Goal: Task Accomplishment & Management: Use online tool/utility

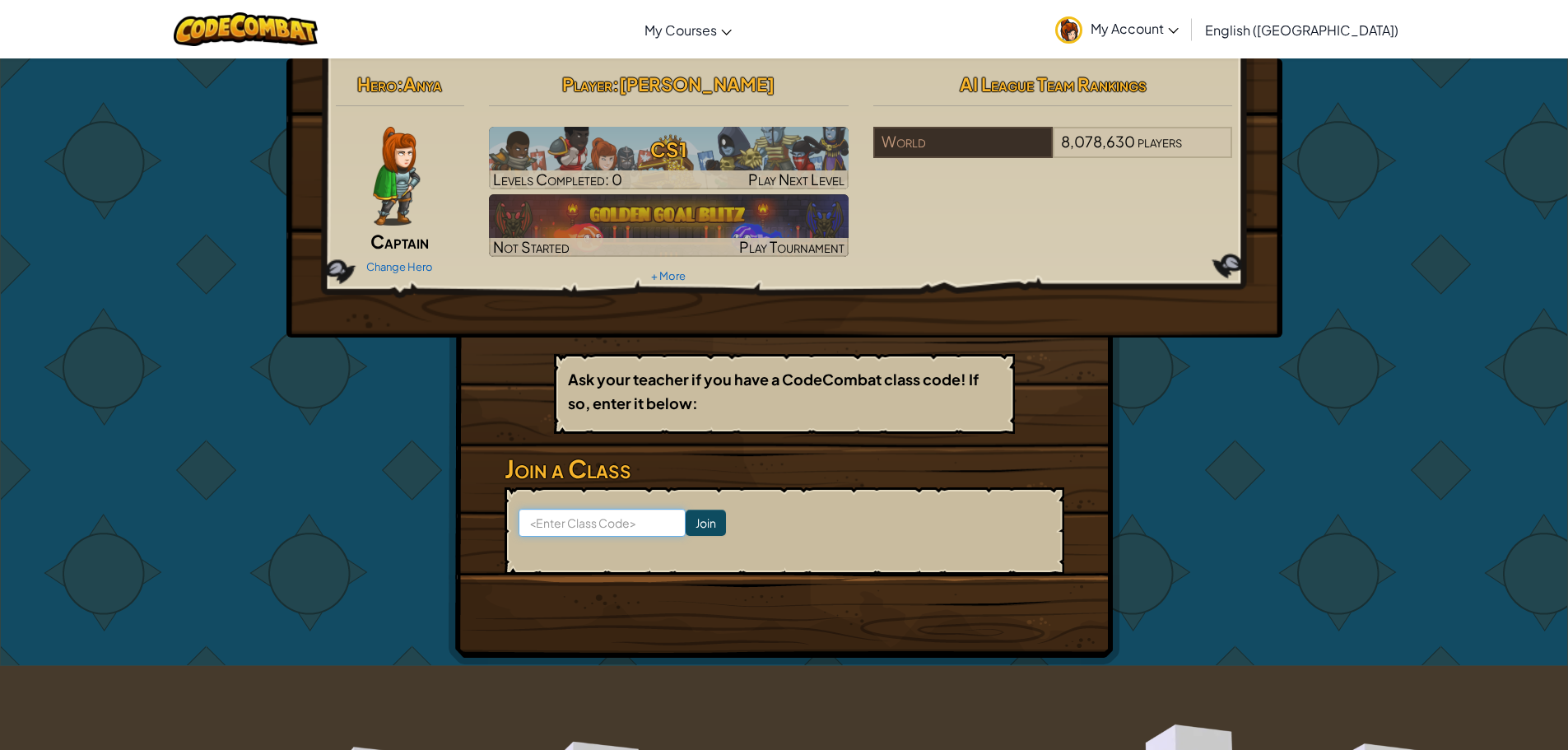
click at [623, 512] on input at bounding box center [602, 522] width 167 height 28
type input "4352"
click at [685, 524] on input "Join" at bounding box center [705, 522] width 40 height 26
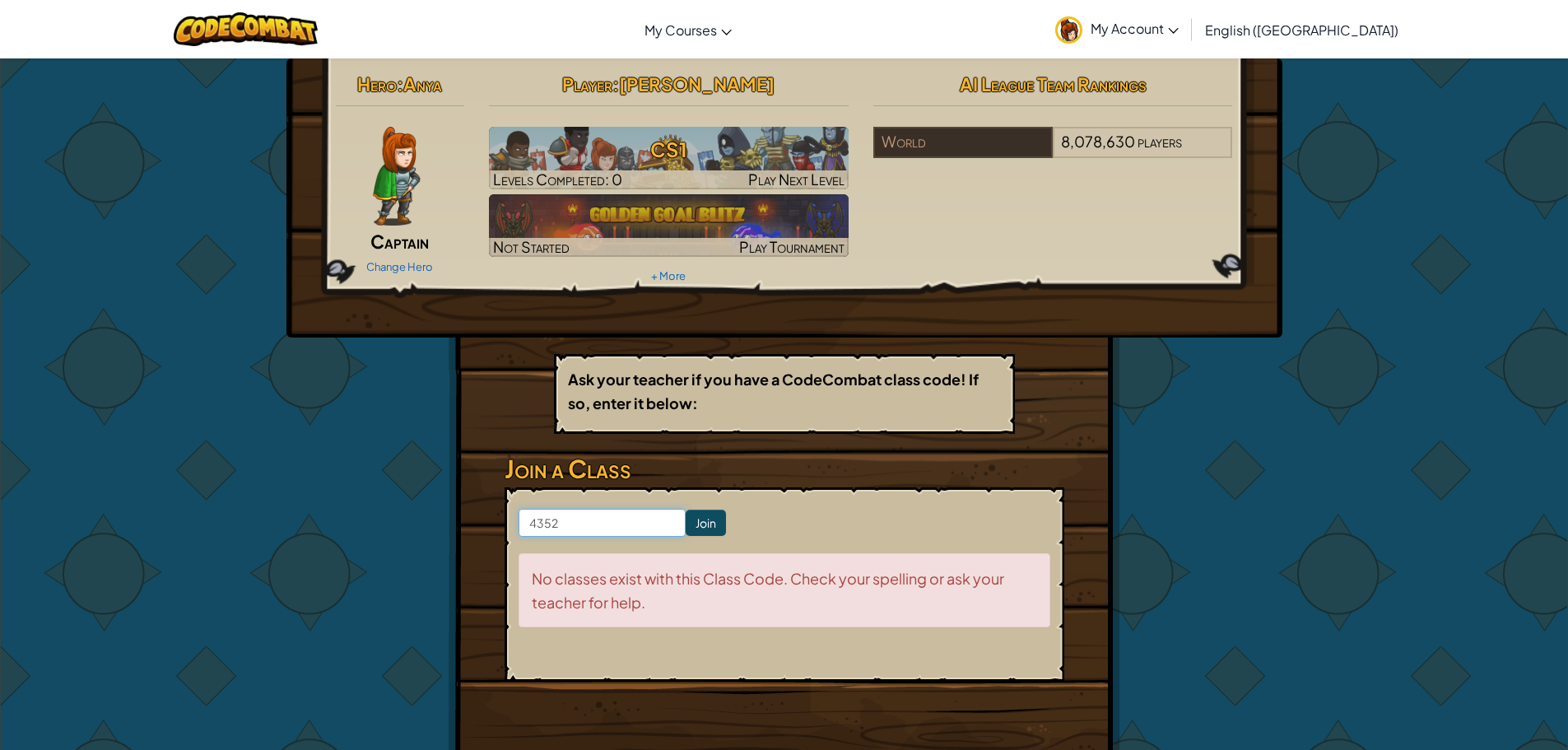
click at [582, 527] on input "4352" at bounding box center [602, 522] width 167 height 28
type input "4"
click at [251, 30] on img at bounding box center [246, 30] width 144 height 34
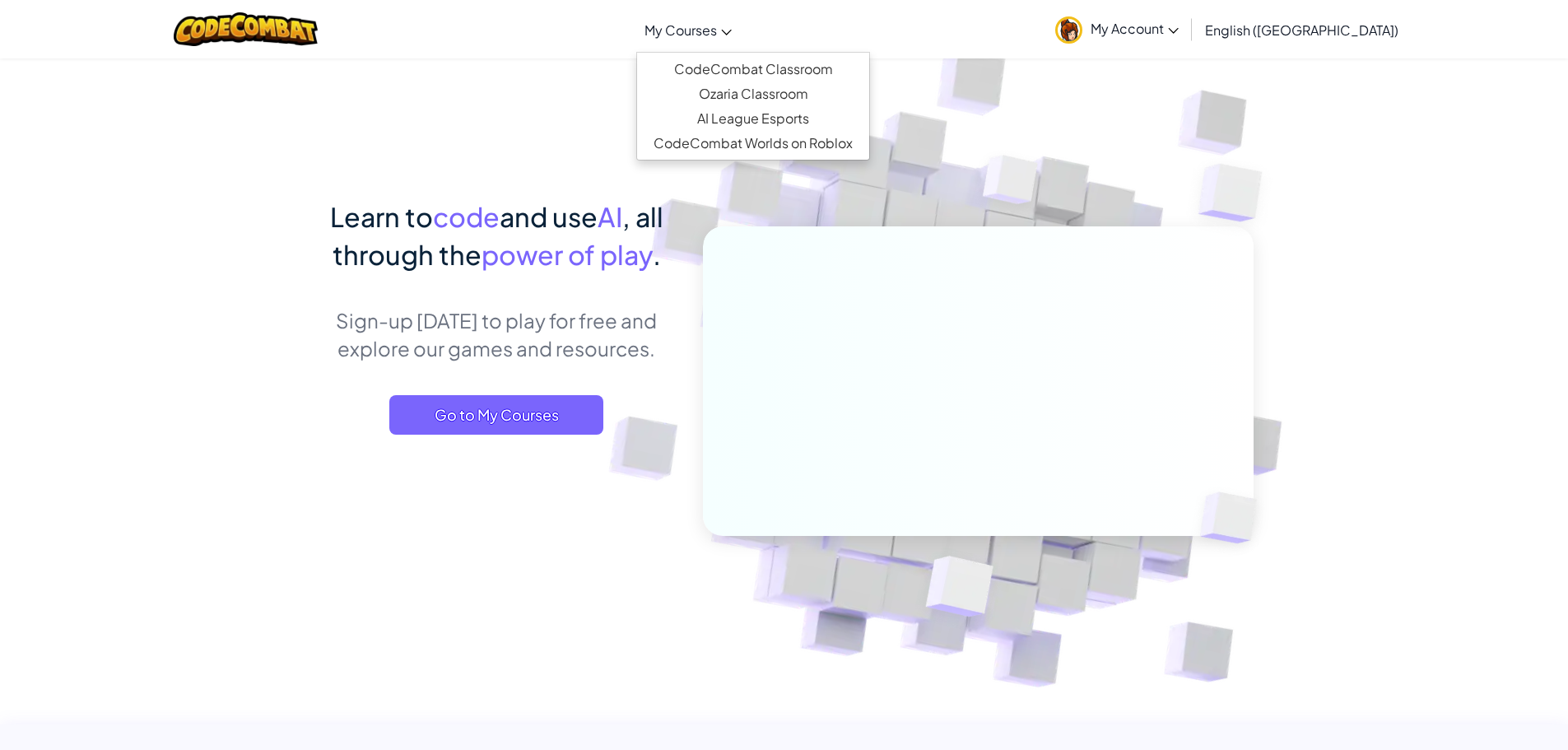
click at [717, 25] on span "My Courses" at bounding box center [681, 30] width 73 height 17
click at [792, 74] on link "CodeCombat Classroom" at bounding box center [753, 69] width 232 height 25
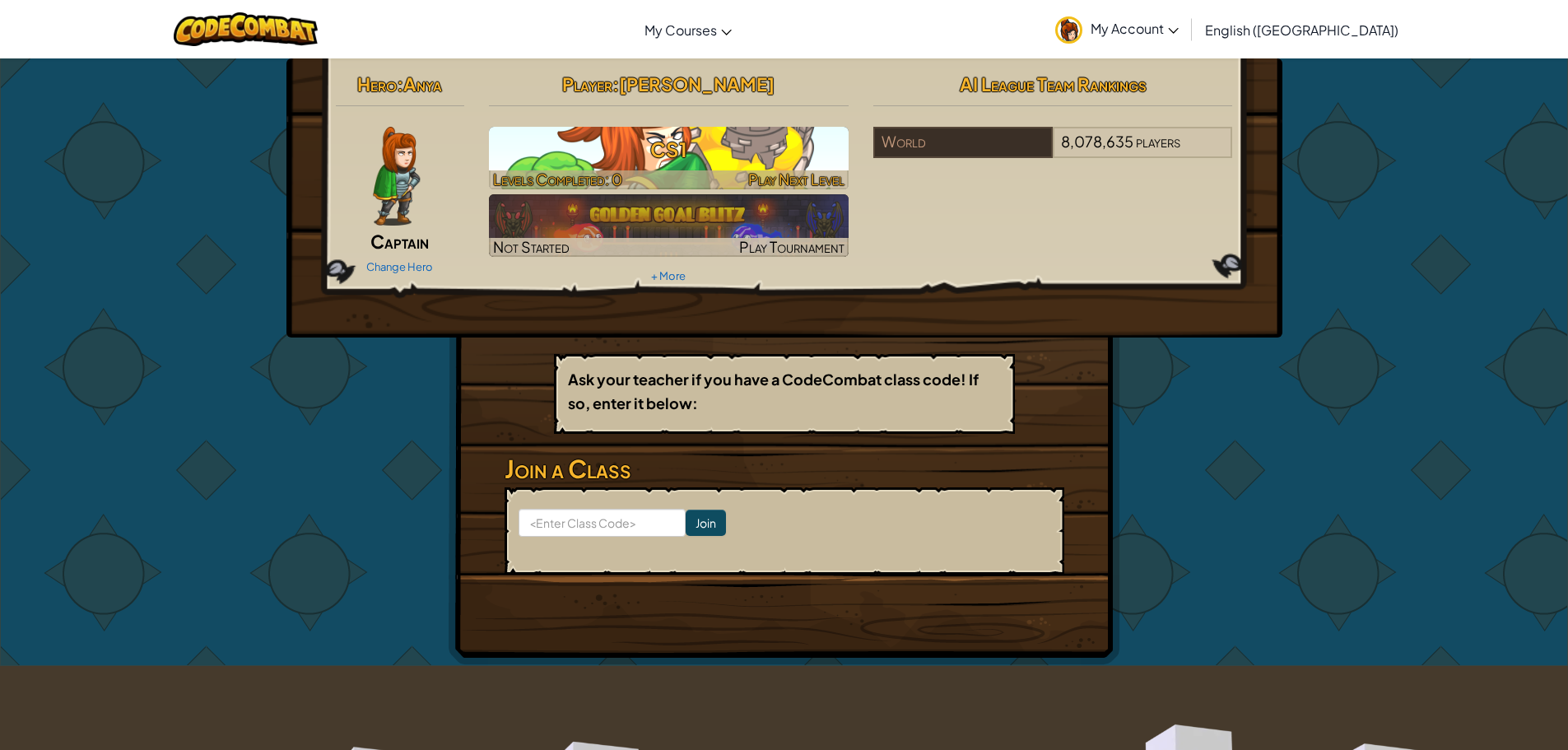
click at [762, 165] on h3 "CS1" at bounding box center [668, 149] width 360 height 37
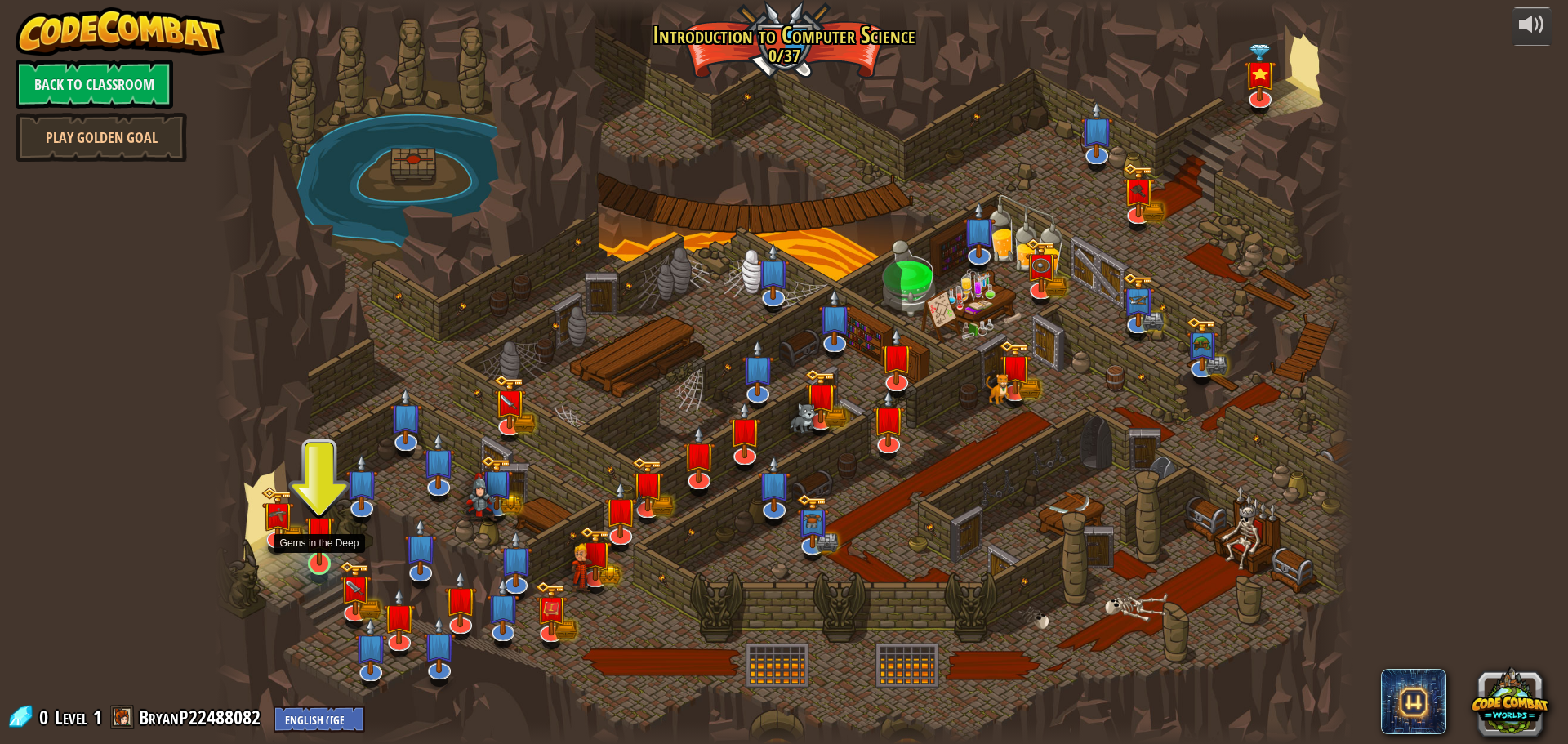
click at [316, 555] on img at bounding box center [319, 530] width 30 height 69
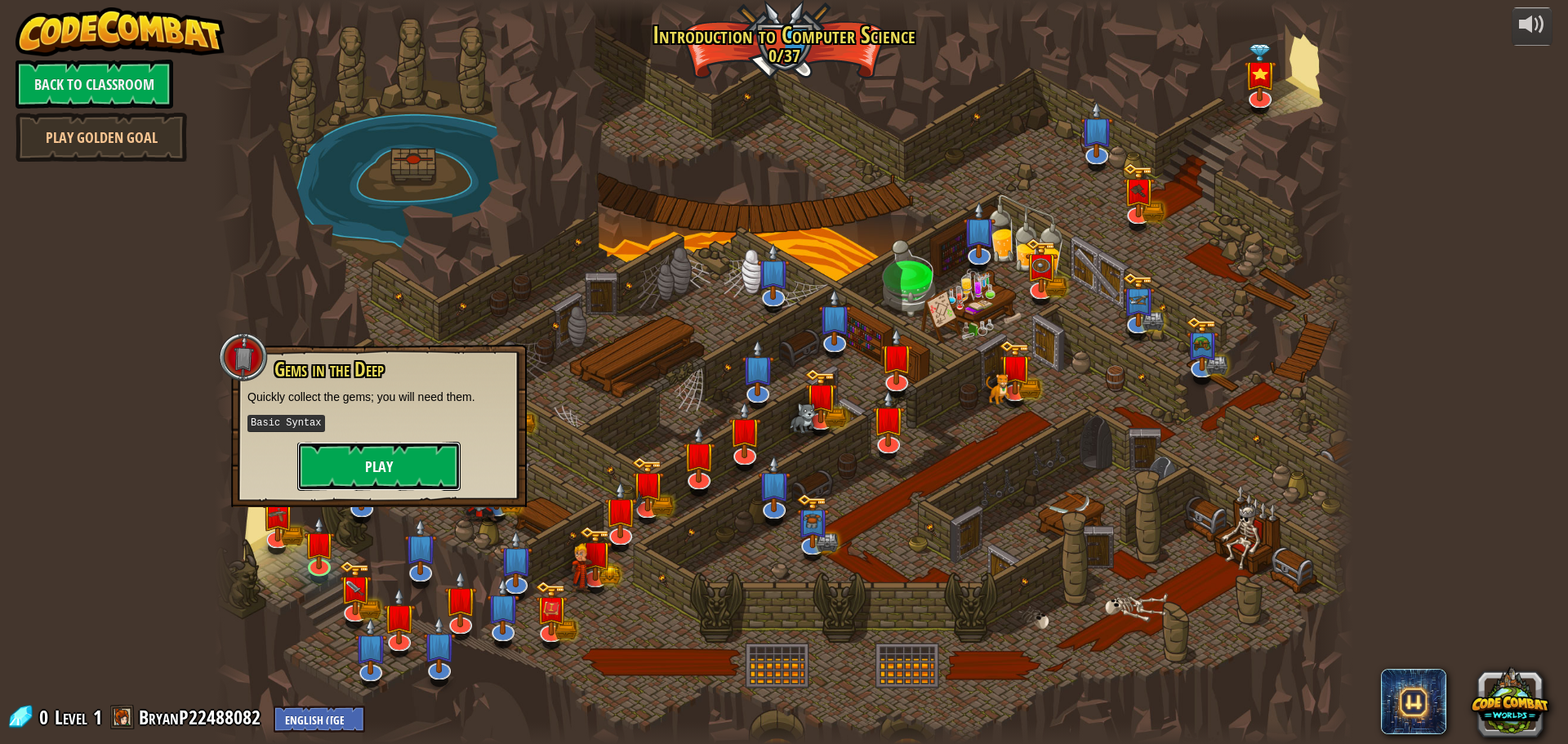
click at [379, 472] on button "Play" at bounding box center [379, 465] width 164 height 49
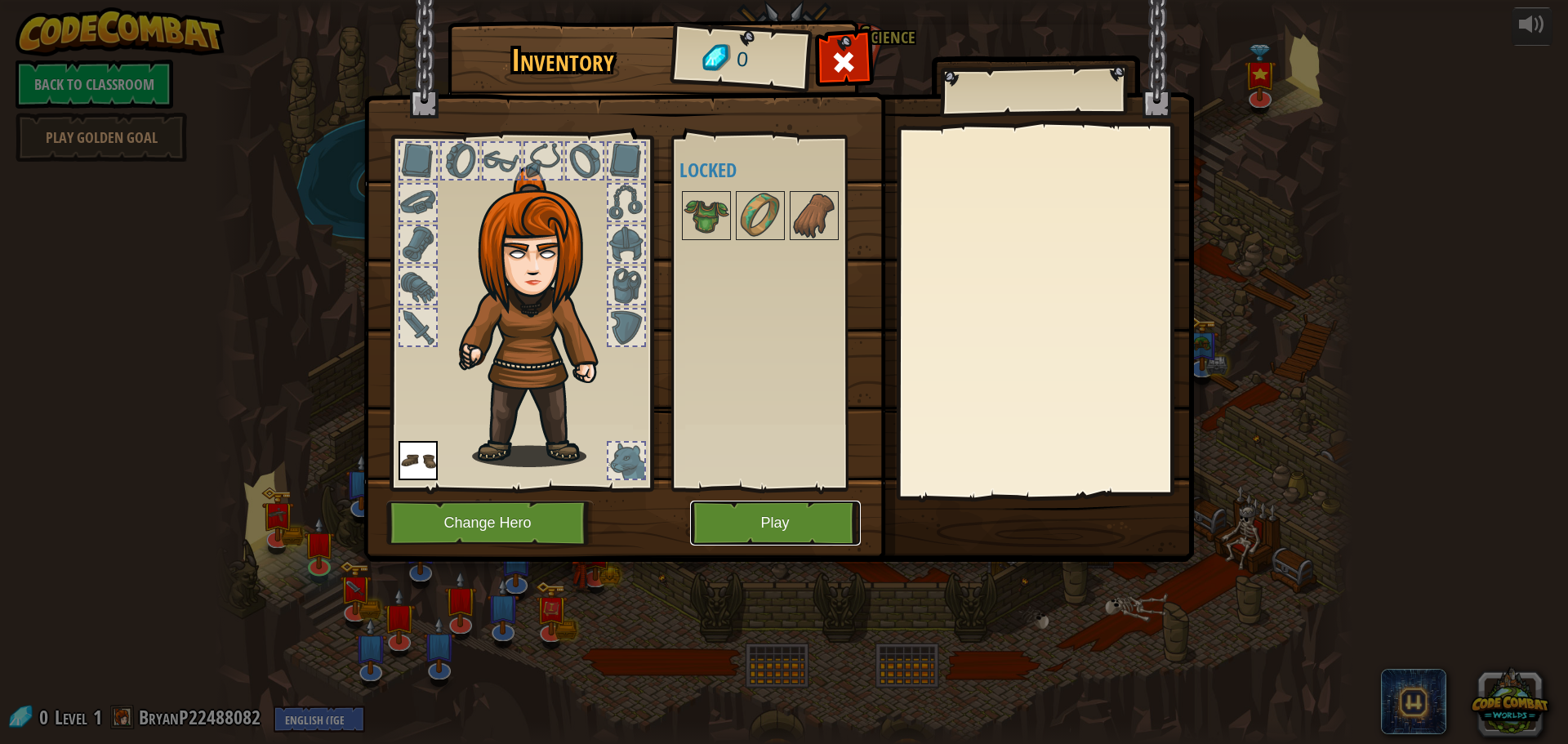
click at [746, 526] on button "Play" at bounding box center [775, 523] width 171 height 44
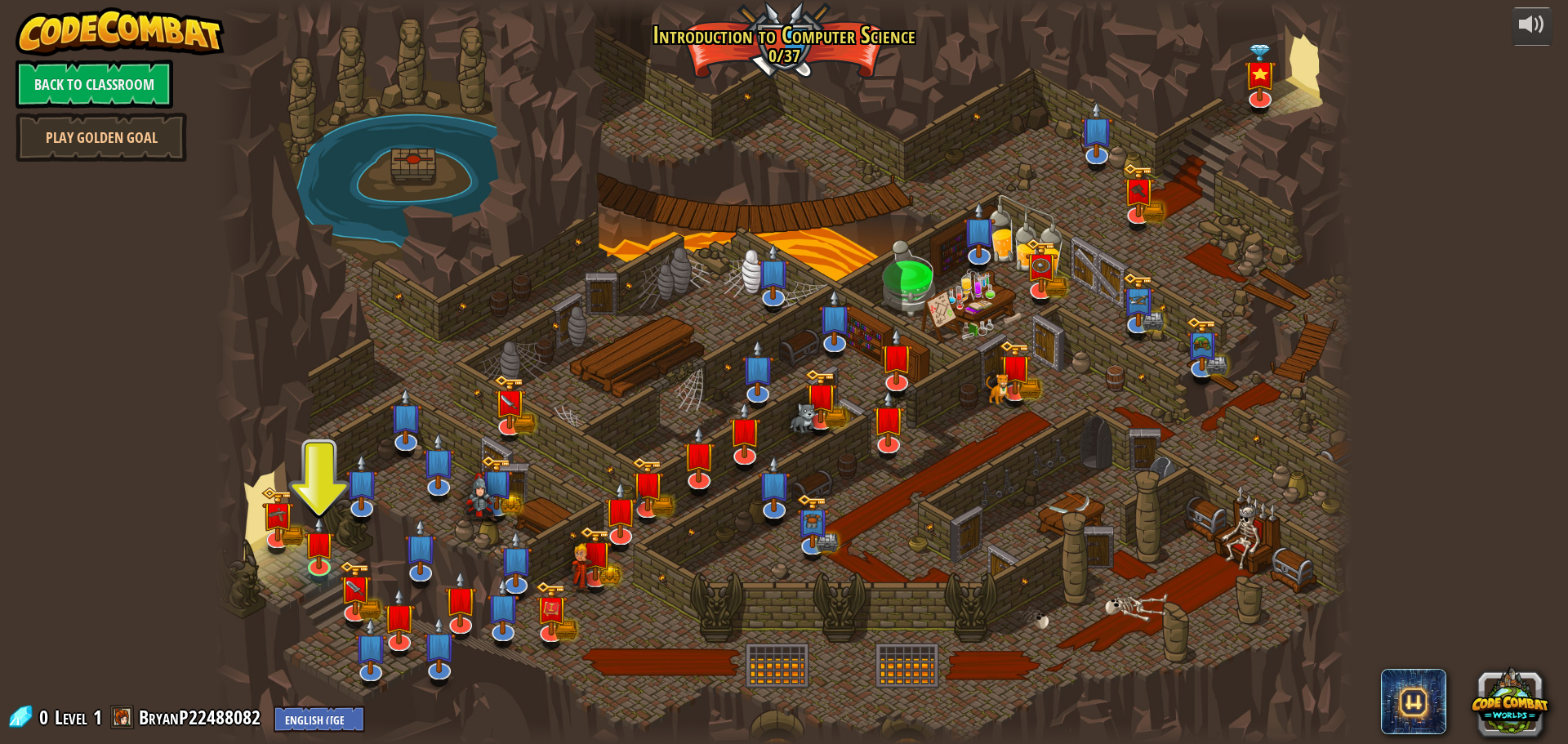
click at [91, 28] on img at bounding box center [119, 31] width 209 height 49
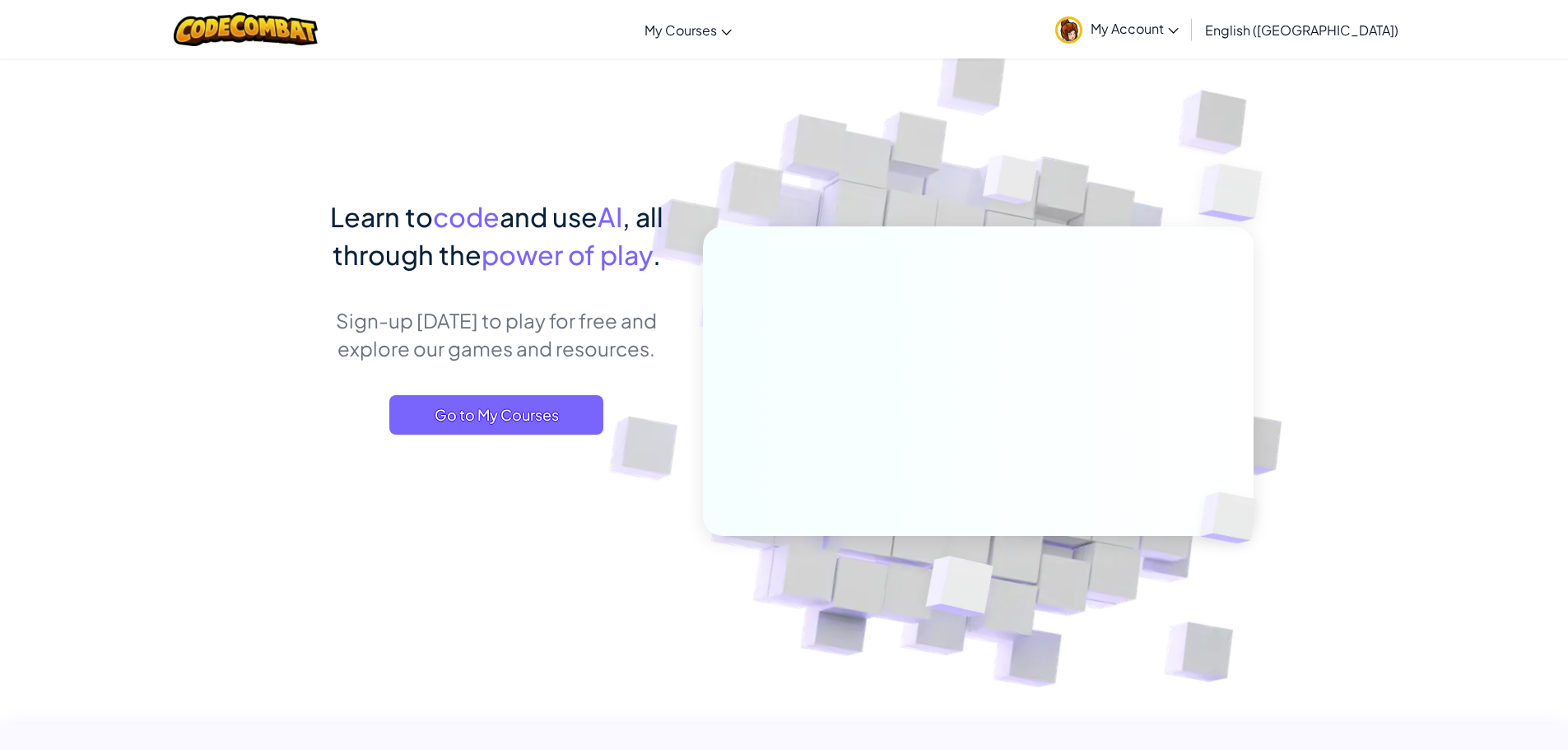
click at [1179, 23] on span "My Account" at bounding box center [1135, 28] width 88 height 17
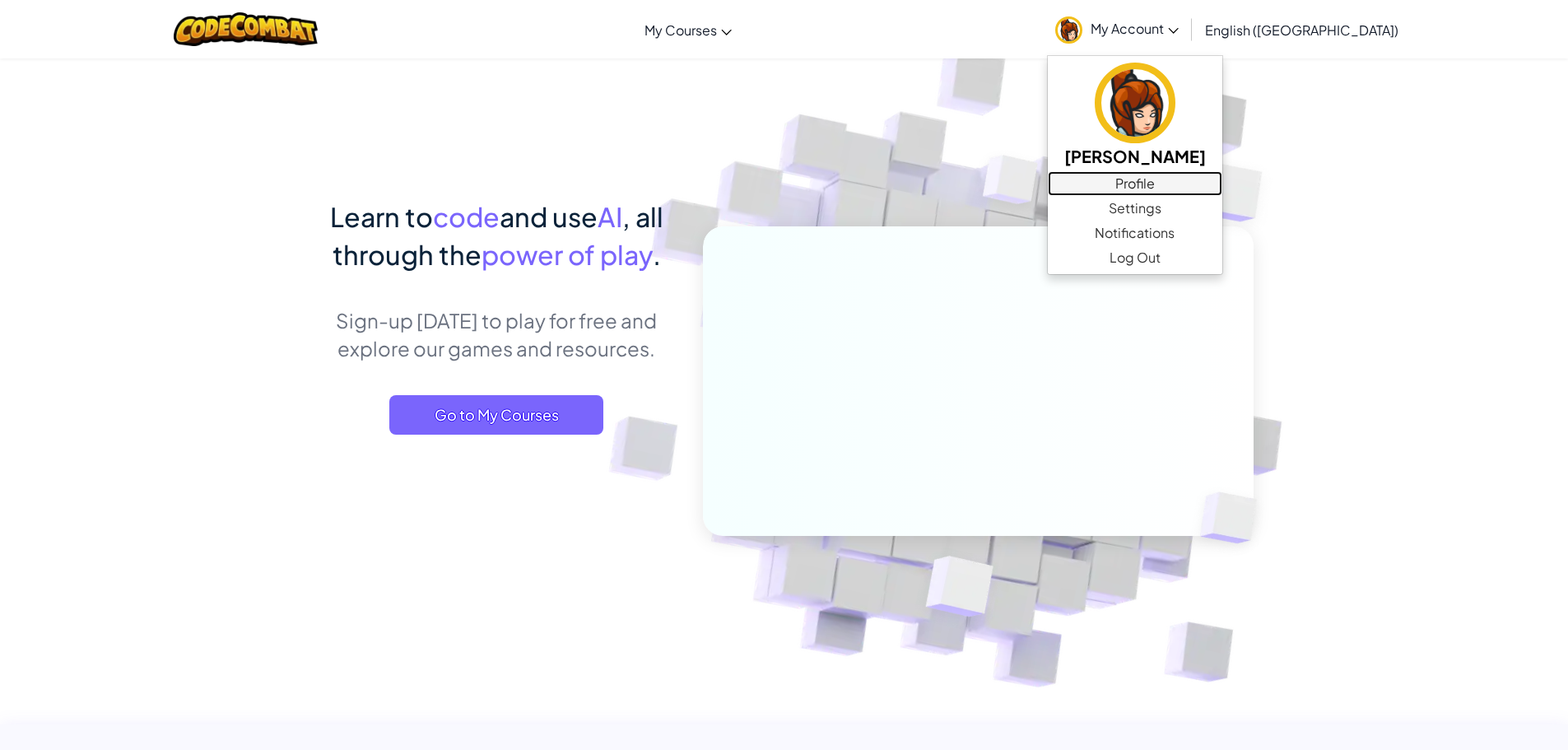
click at [1222, 184] on link "Profile" at bounding box center [1135, 184] width 175 height 25
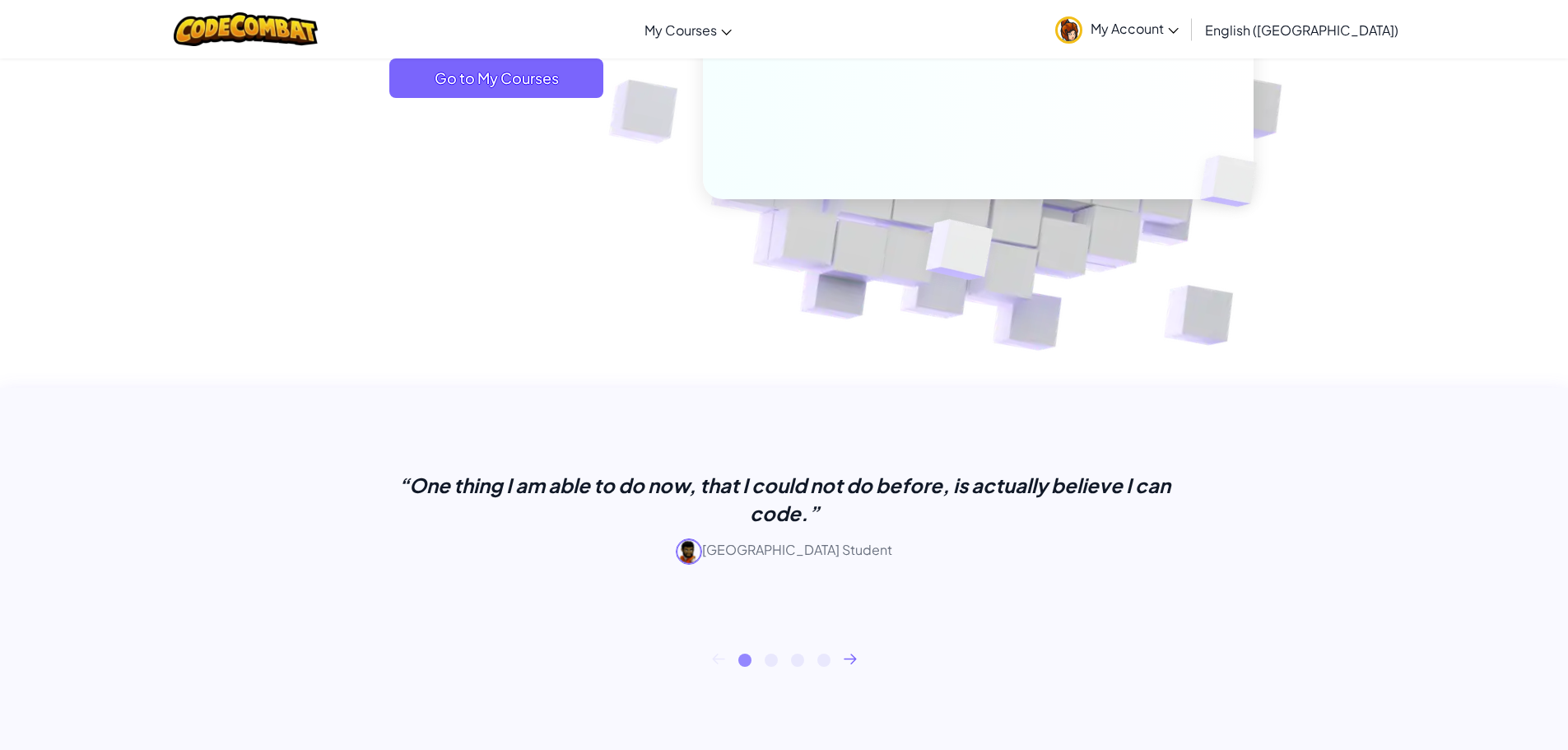
scroll to position [247, 0]
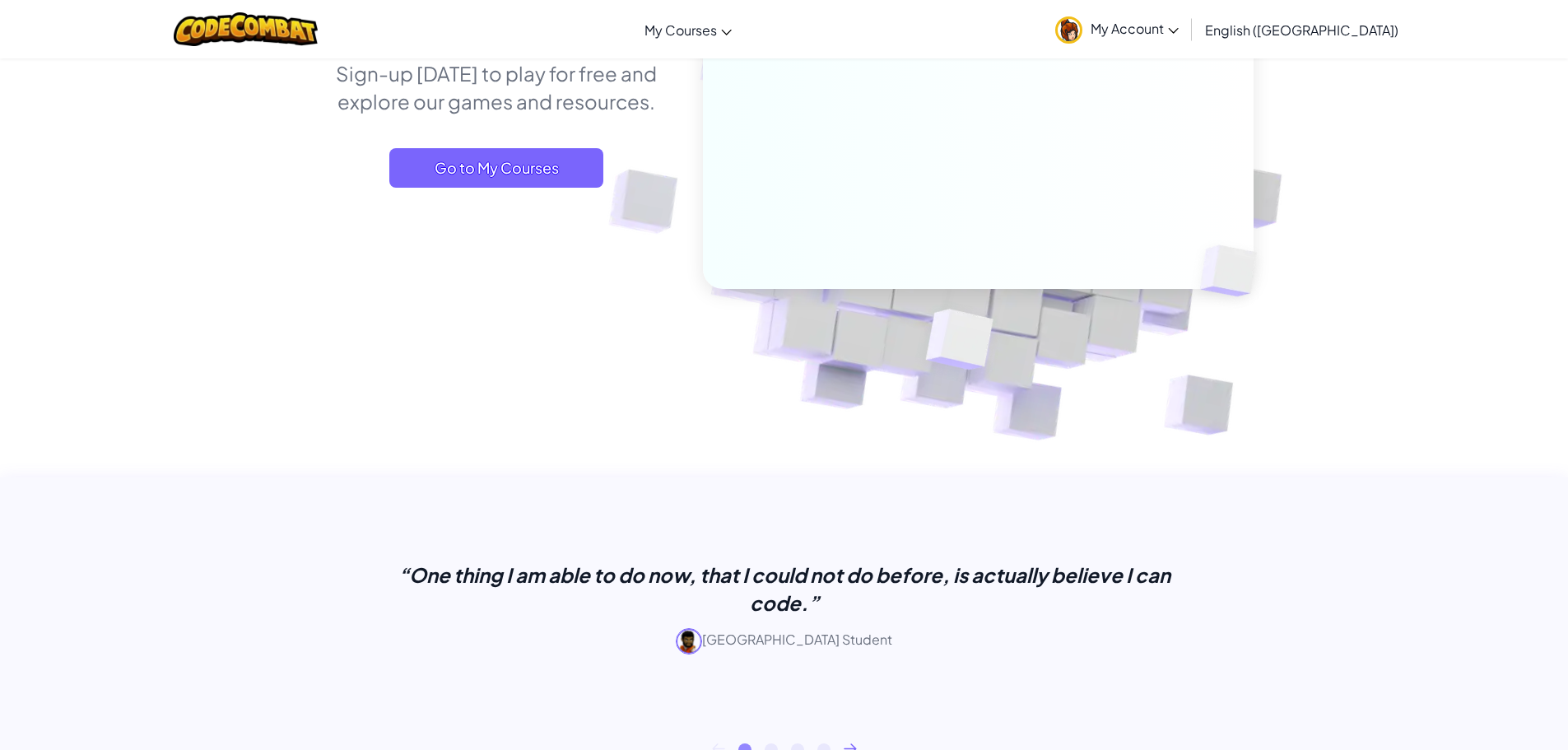
click at [482, 139] on div "Learn to code and use AI , all through the power of play . Sign-up [DATE] to pl…" at bounding box center [496, 85] width 363 height 270
click at [482, 171] on span "Go to My Courses" at bounding box center [496, 168] width 214 height 39
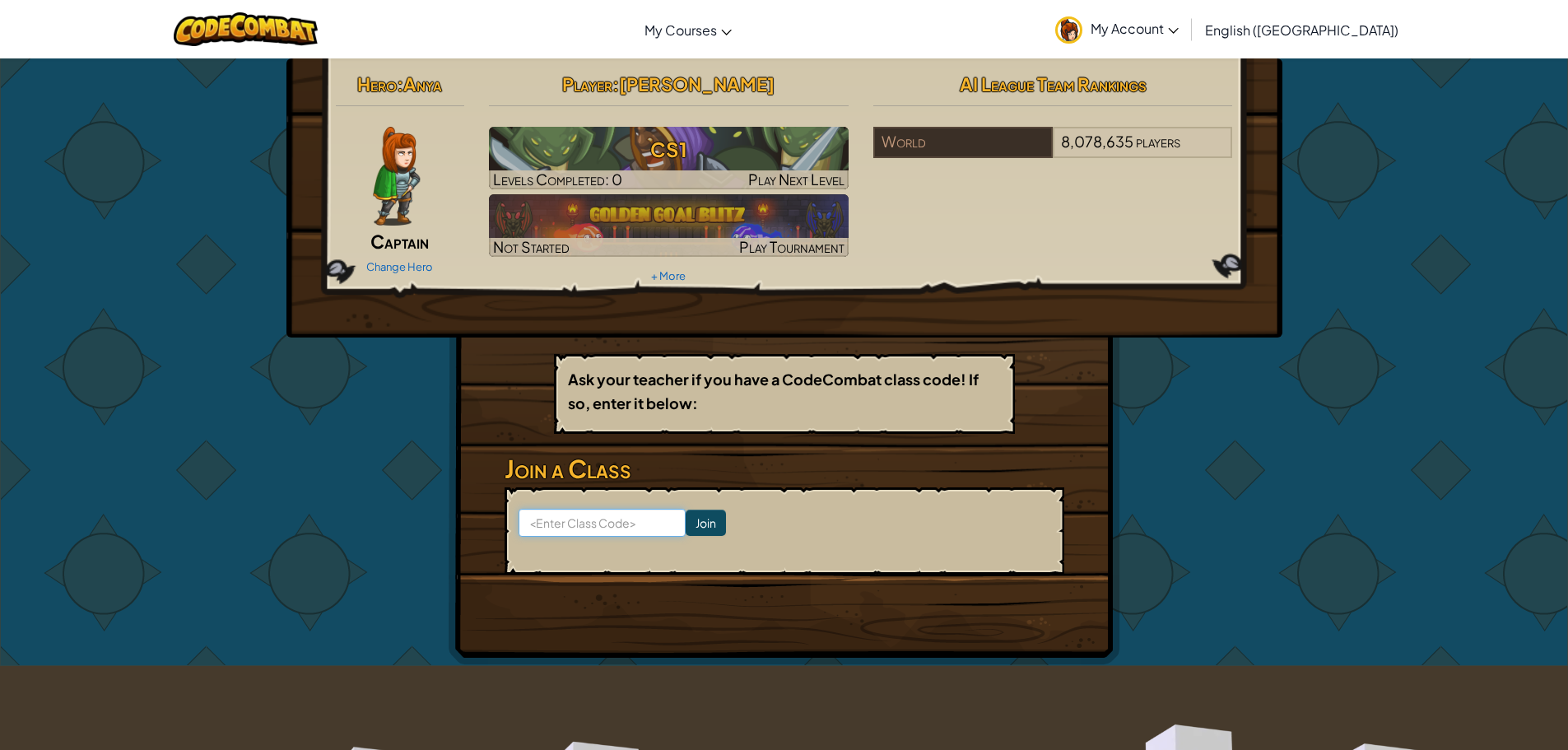
click at [582, 528] on input at bounding box center [602, 522] width 167 height 28
paste input "MoreSizeFear"
type input "MoreSizeFear"
click at [695, 519] on input "Join" at bounding box center [705, 522] width 40 height 26
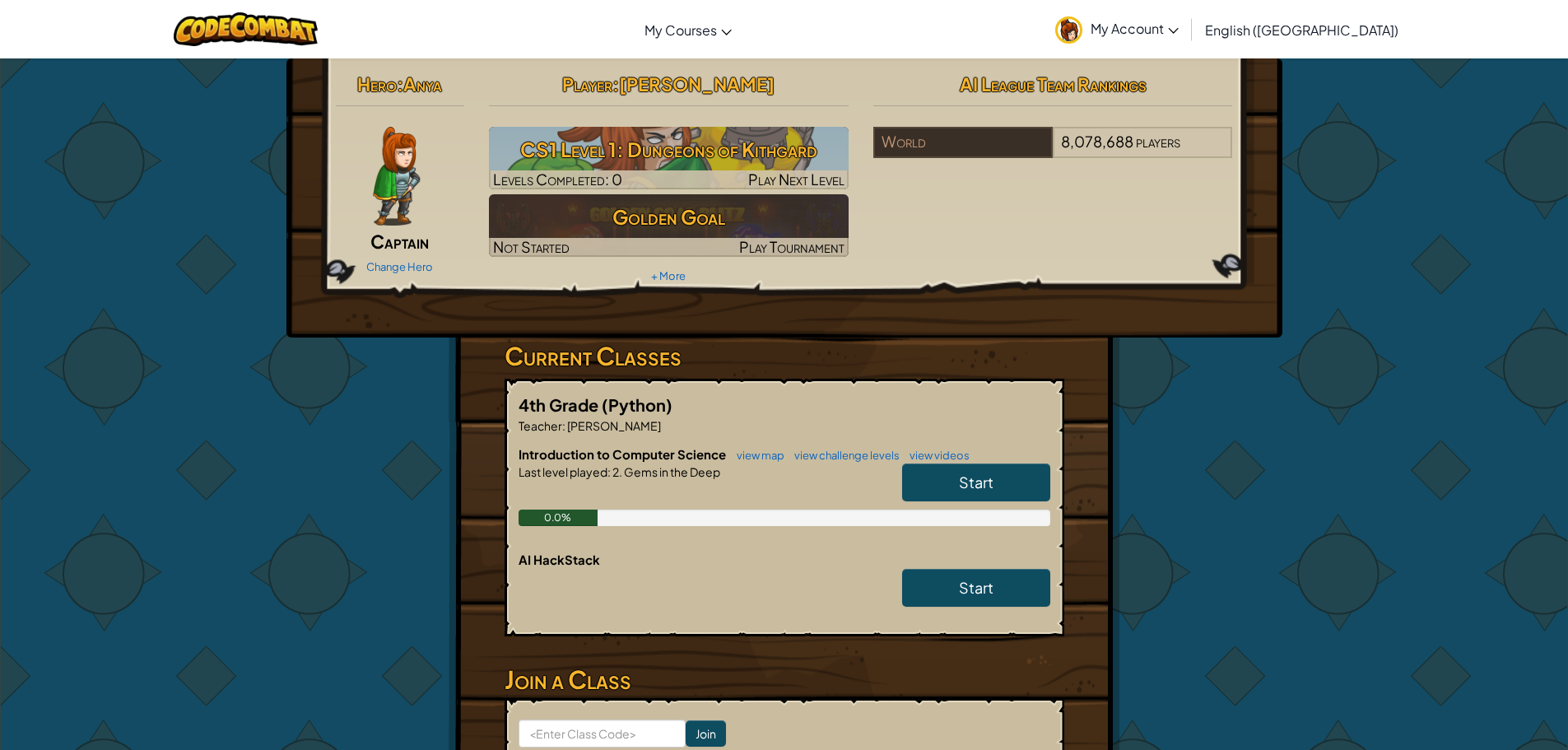
click at [929, 477] on link "Start" at bounding box center [976, 483] width 148 height 38
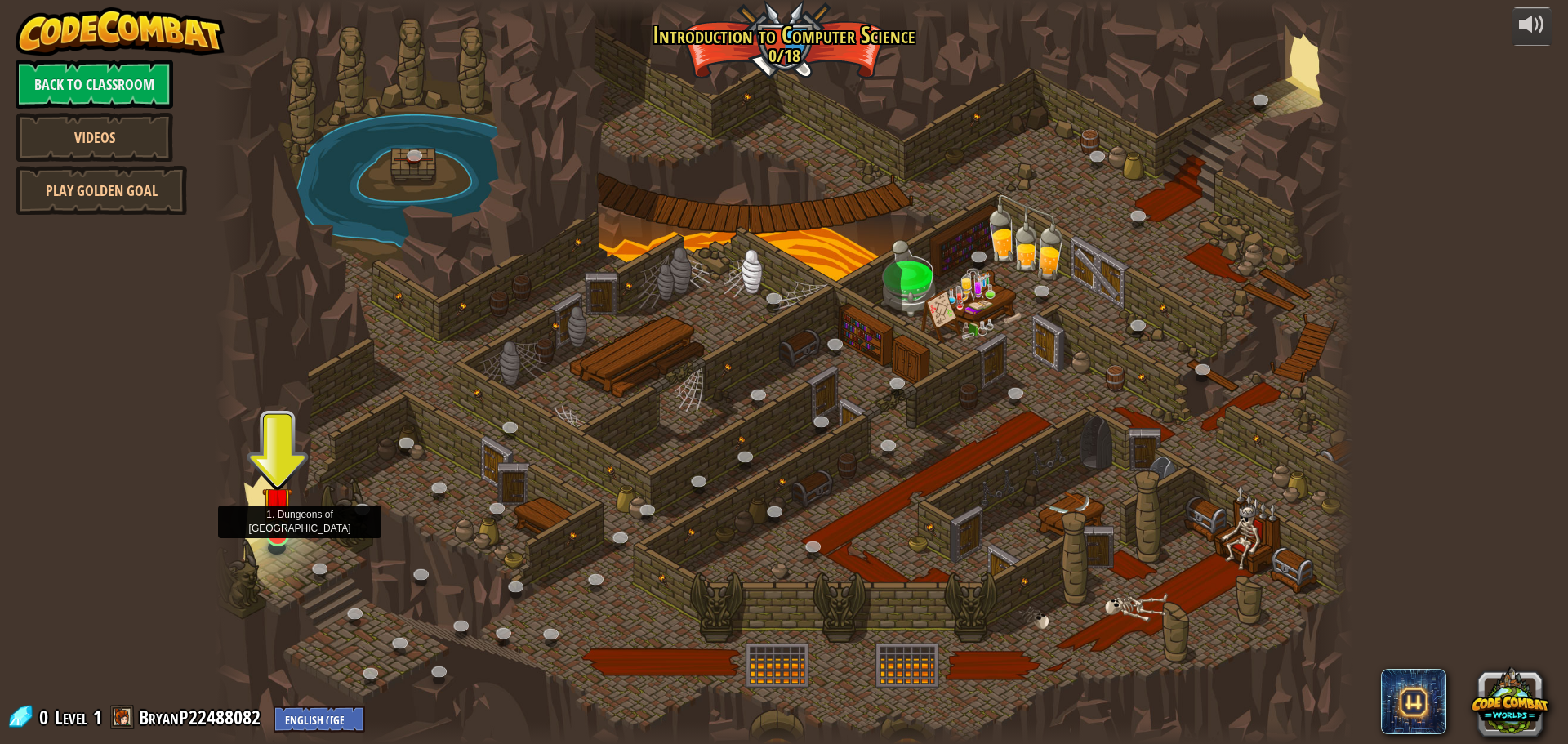
click at [282, 532] on img at bounding box center [278, 502] width 30 height 69
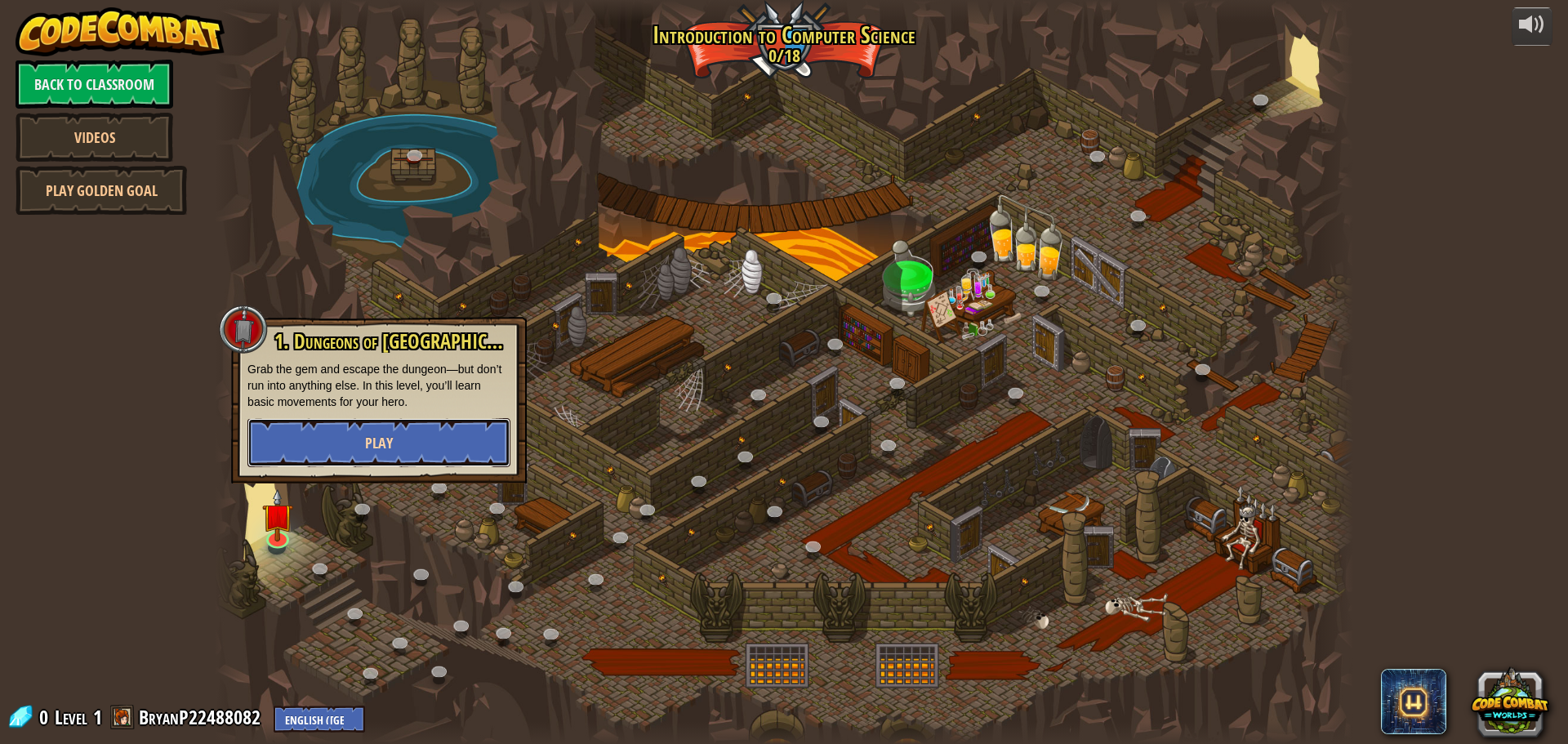
click at [381, 441] on span "Play" at bounding box center [378, 442] width 28 height 20
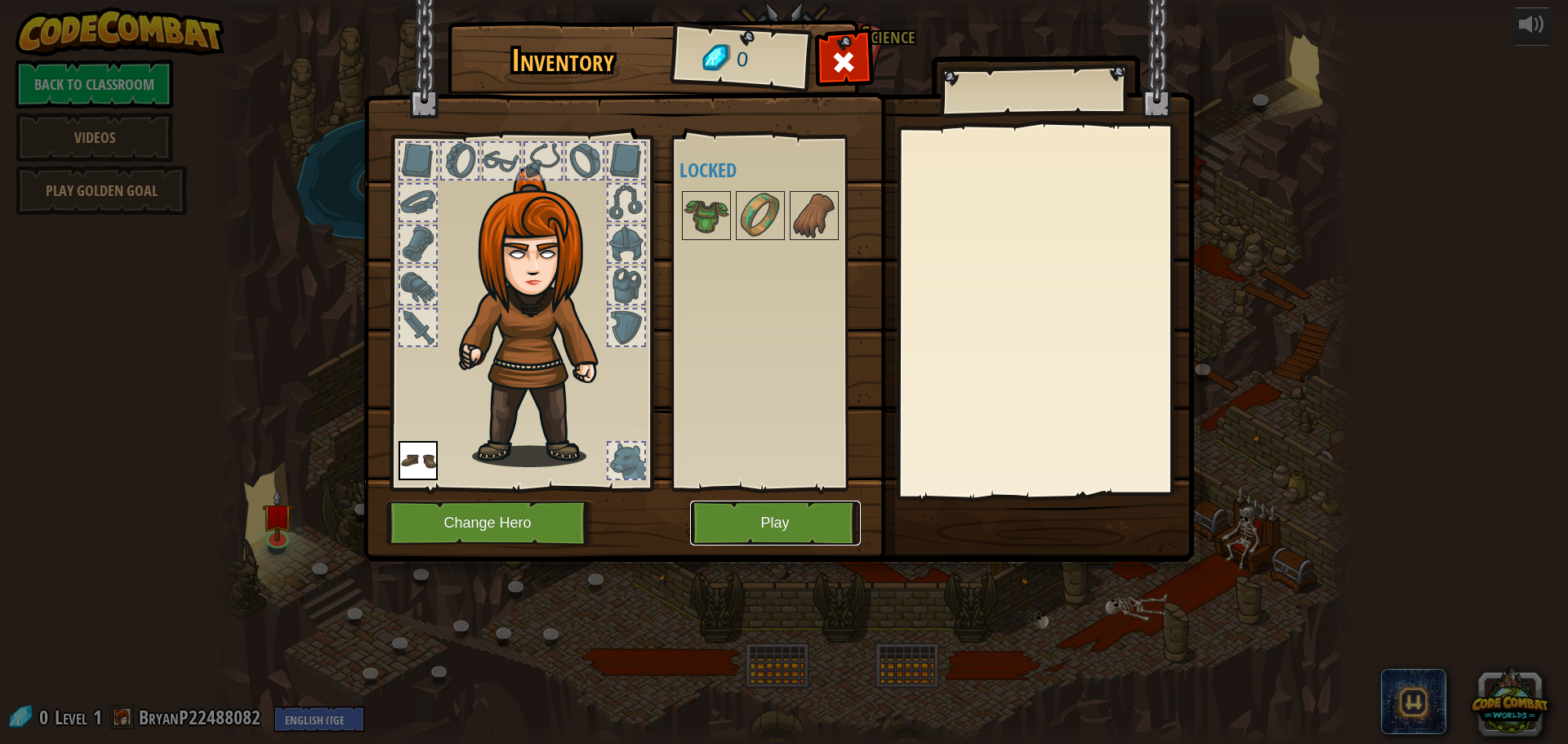
click at [777, 522] on button "Play" at bounding box center [775, 523] width 171 height 44
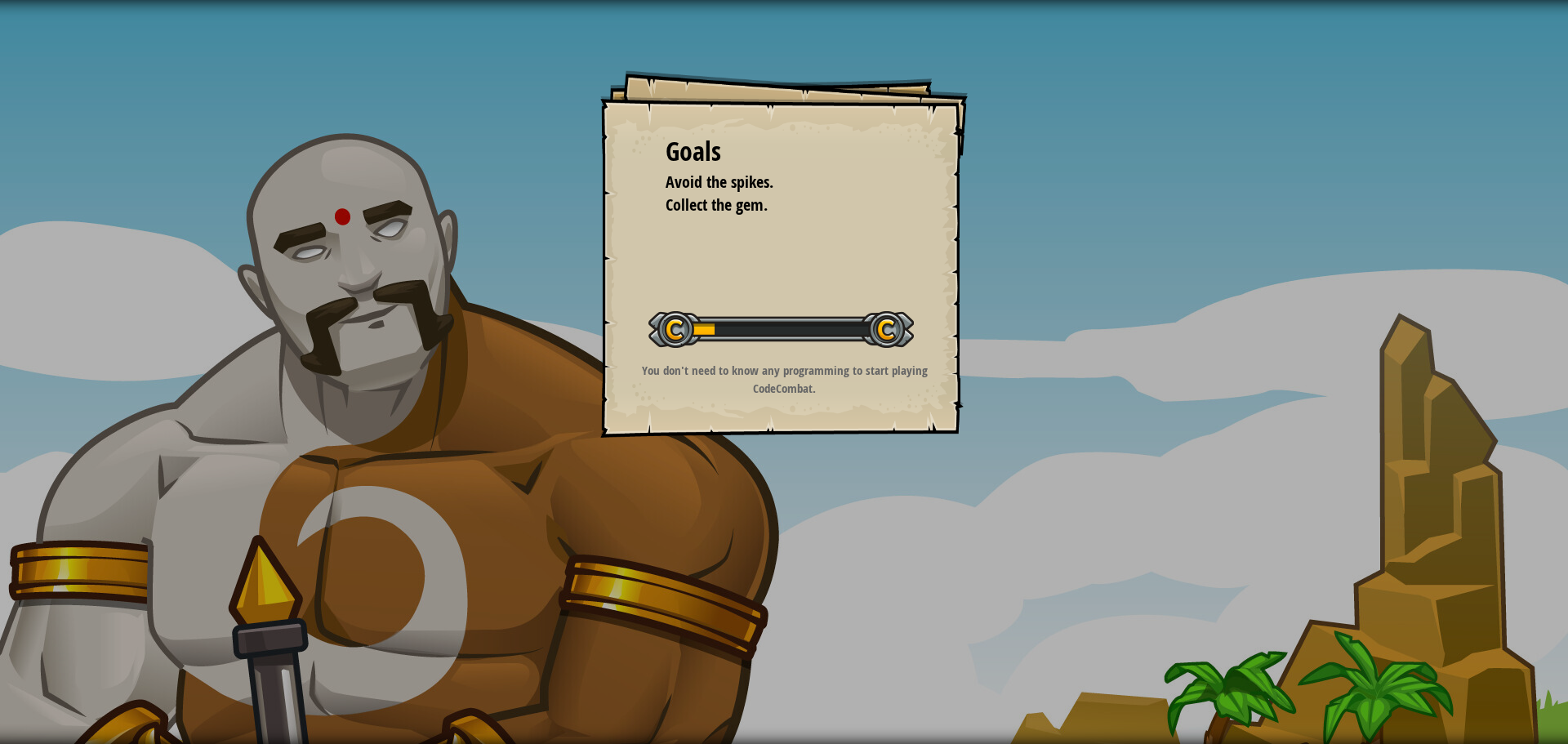
click at [806, 355] on div "Start Level" at bounding box center [781, 327] width 265 height 65
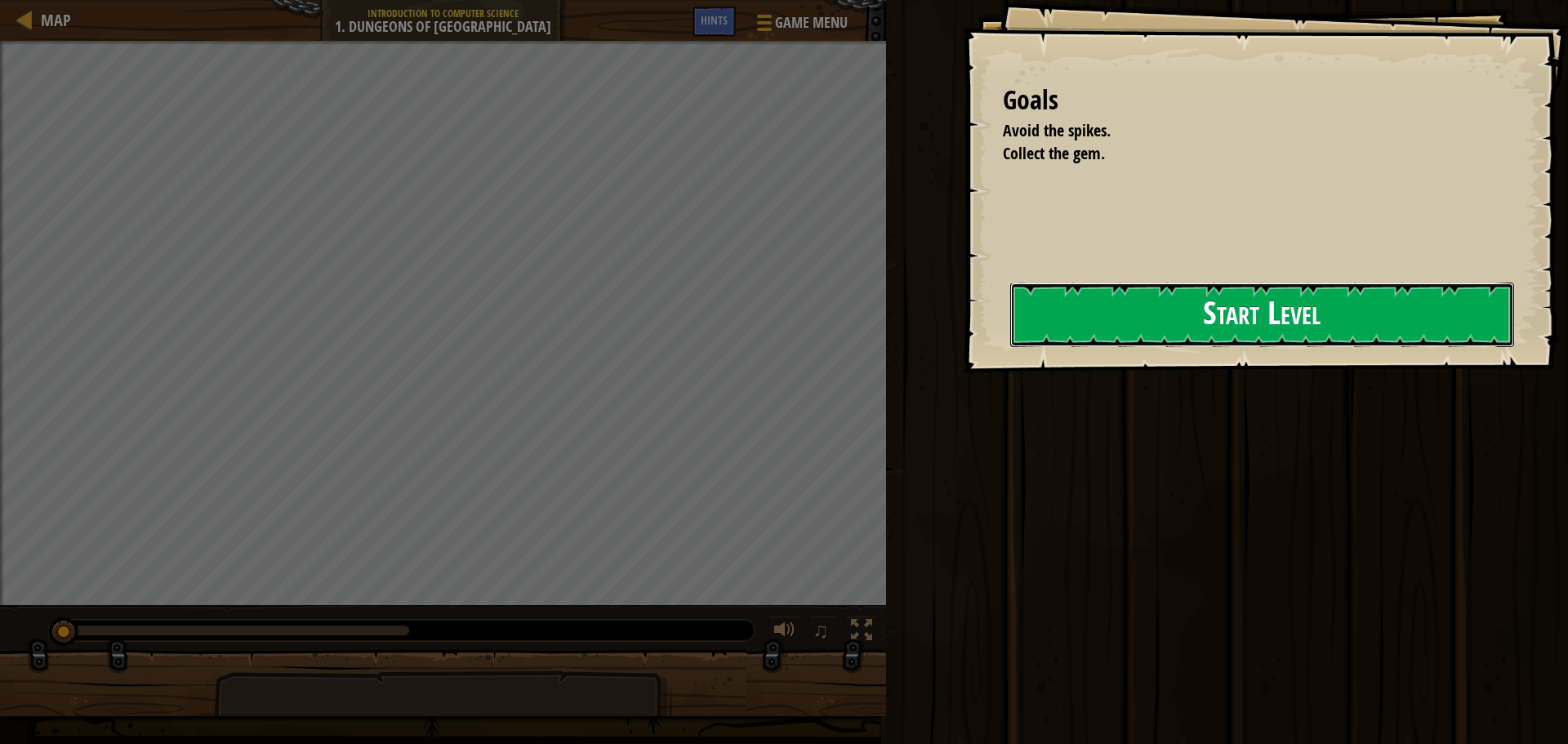
click at [1236, 327] on button "Start Level" at bounding box center [1262, 315] width 504 height 64
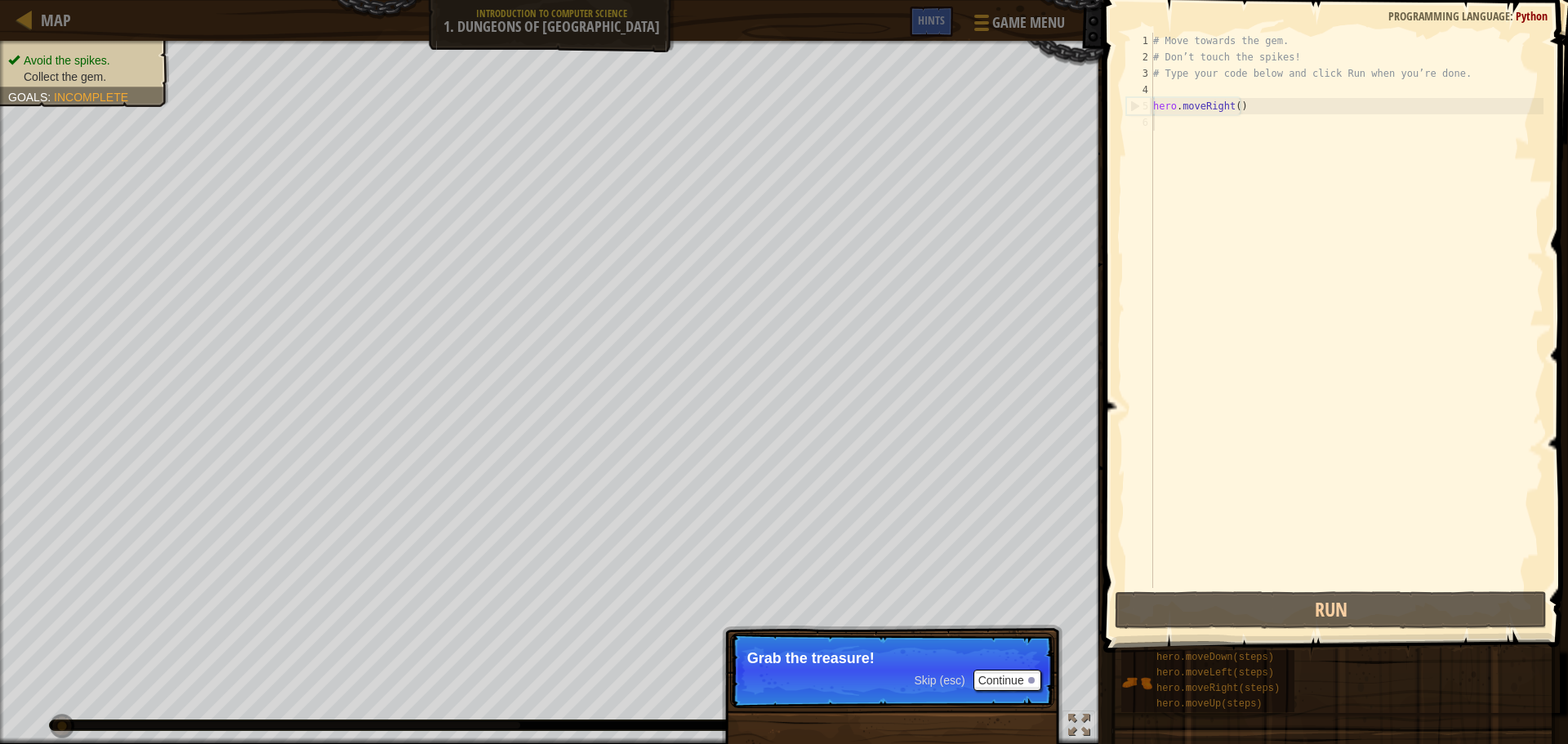
click at [1307, 591] on span at bounding box center [1337, 303] width 478 height 700
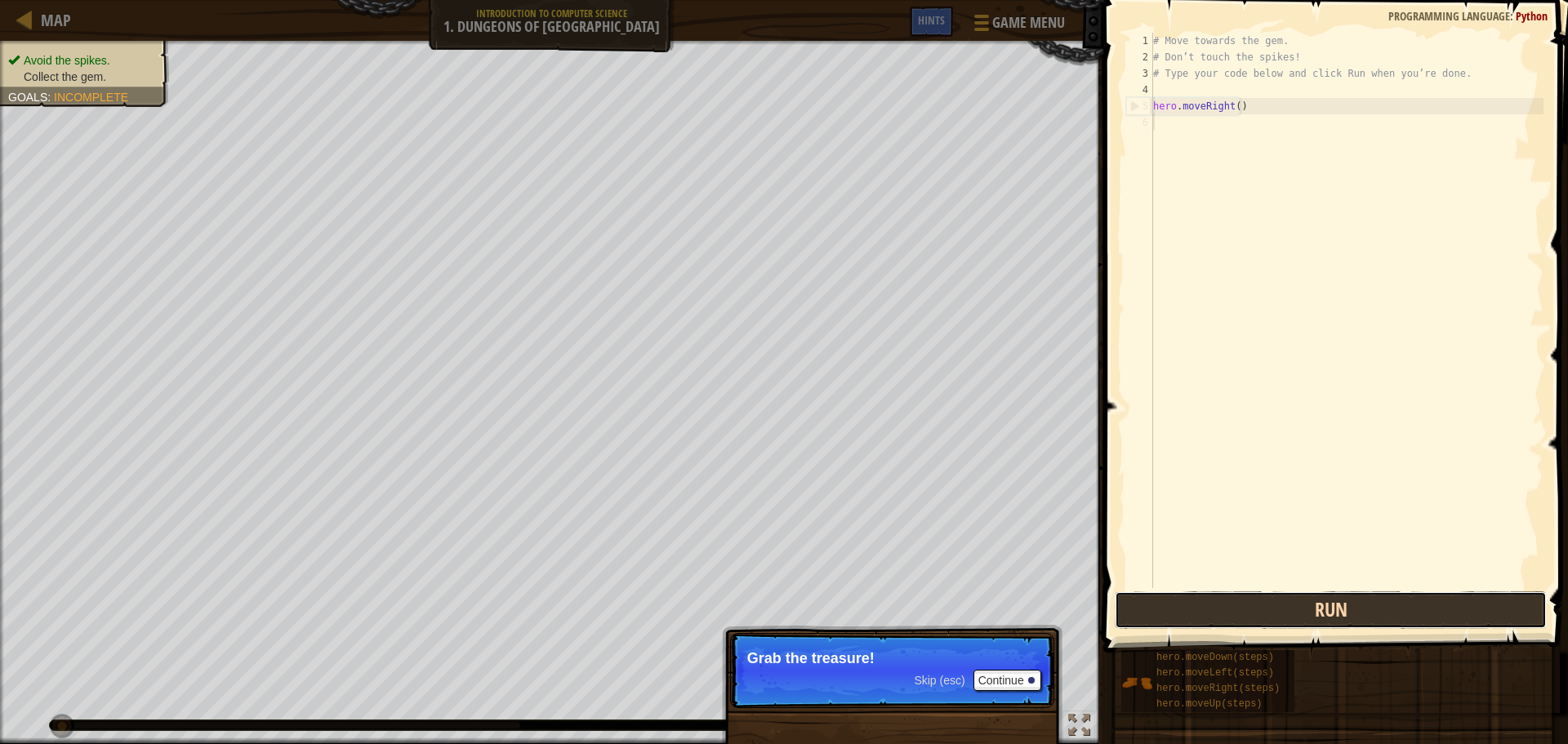
click at [1305, 598] on button "Run" at bounding box center [1330, 610] width 432 height 37
click at [1305, 598] on button "Running" at bounding box center [1330, 610] width 432 height 37
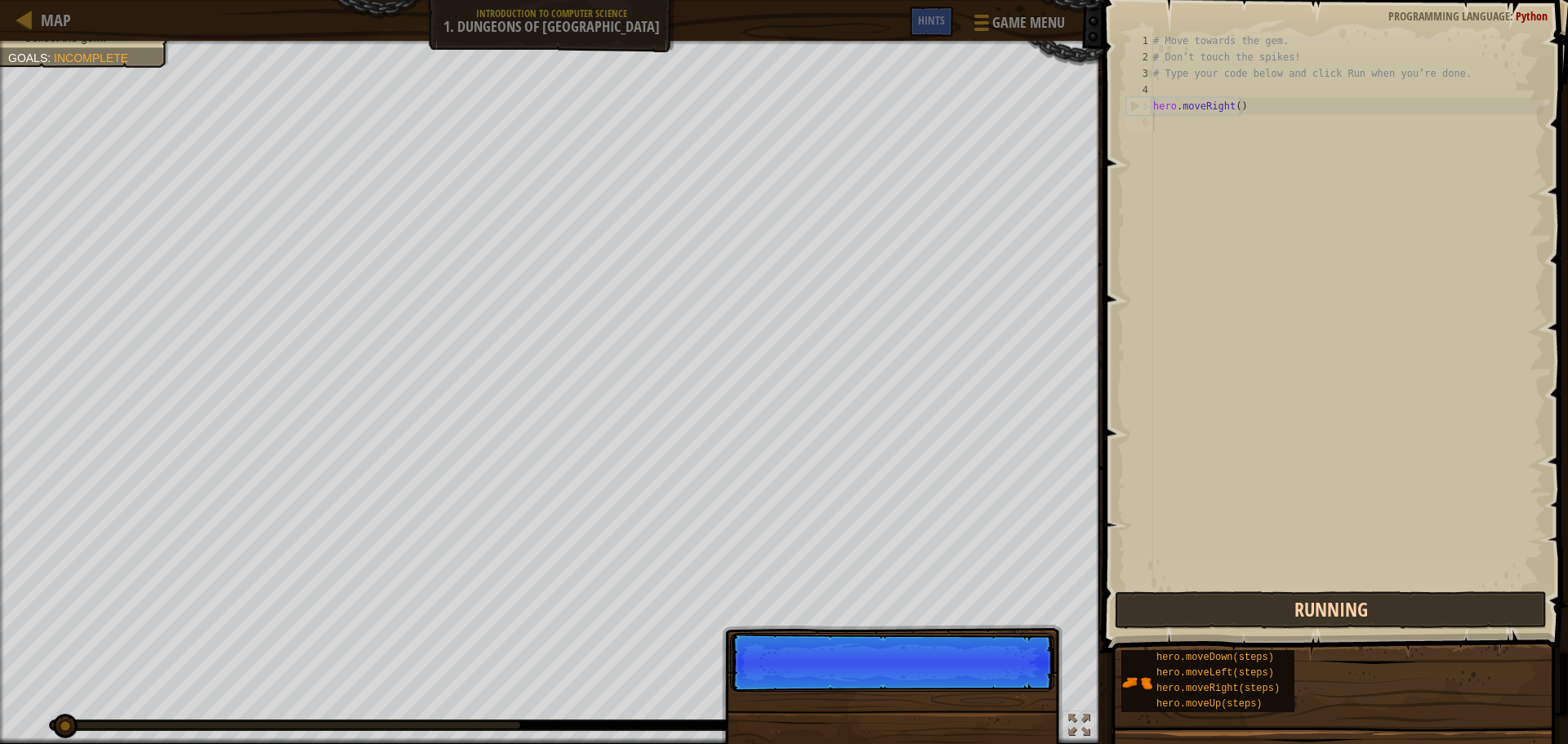
scroll to position [7, 0]
